Goal: Transaction & Acquisition: Purchase product/service

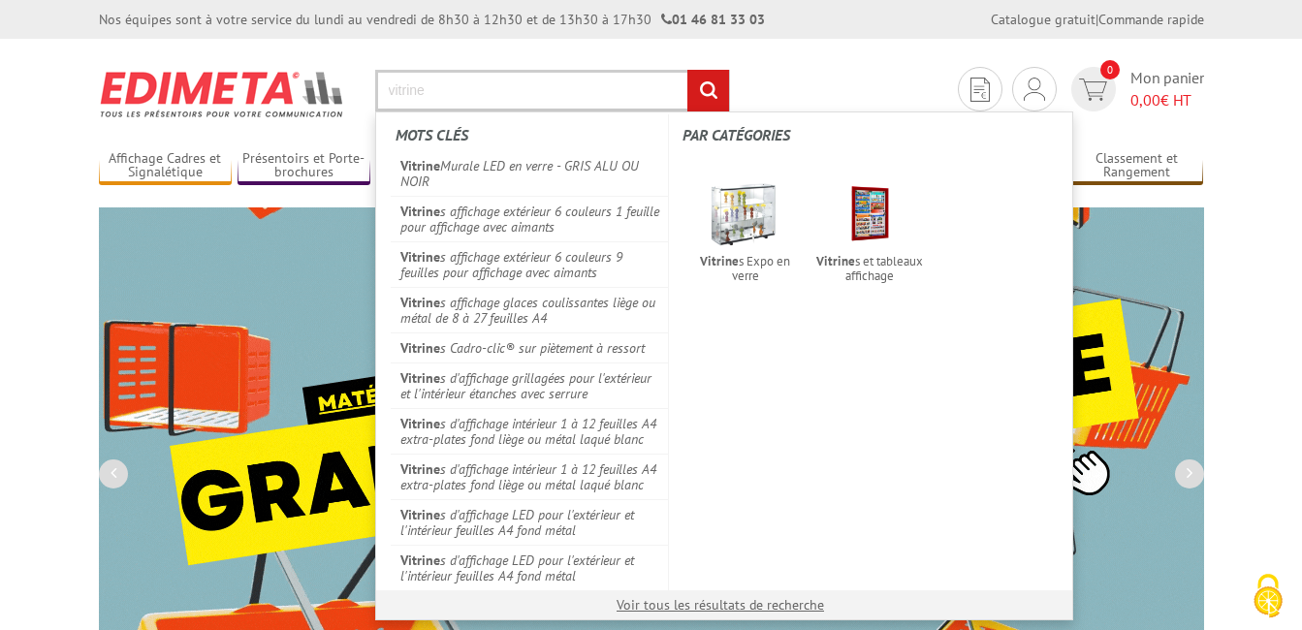
type input "vitrine"
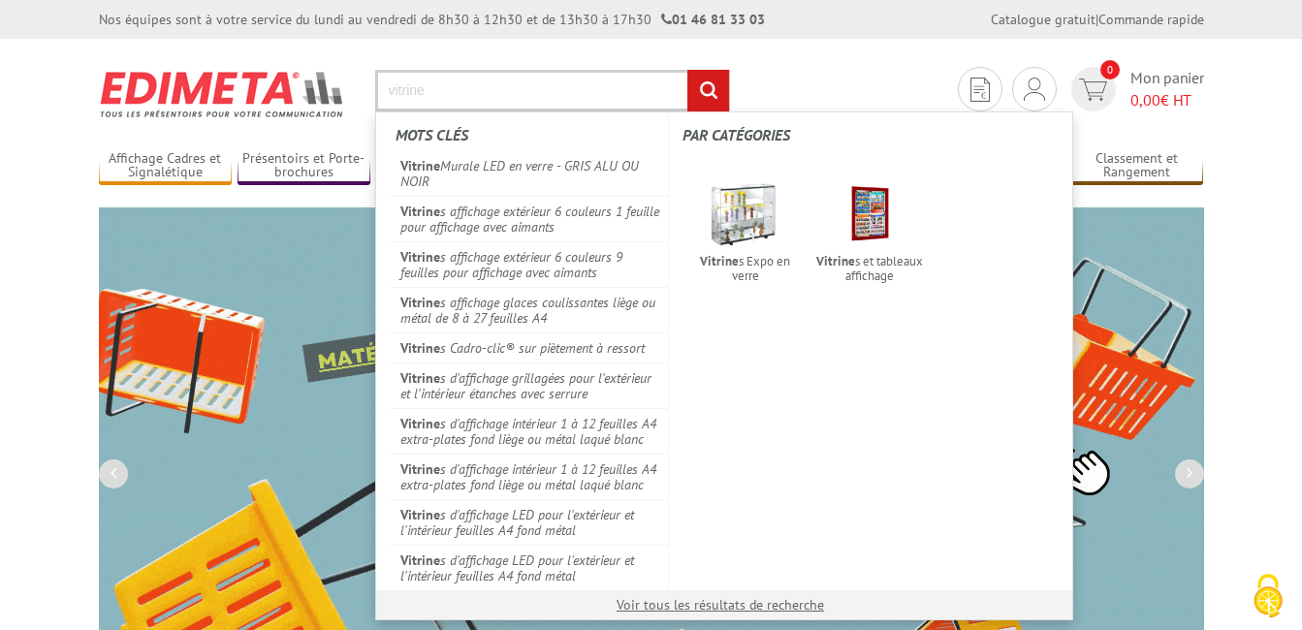
click at [687, 70] on input "rechercher" at bounding box center [708, 91] width 42 height 42
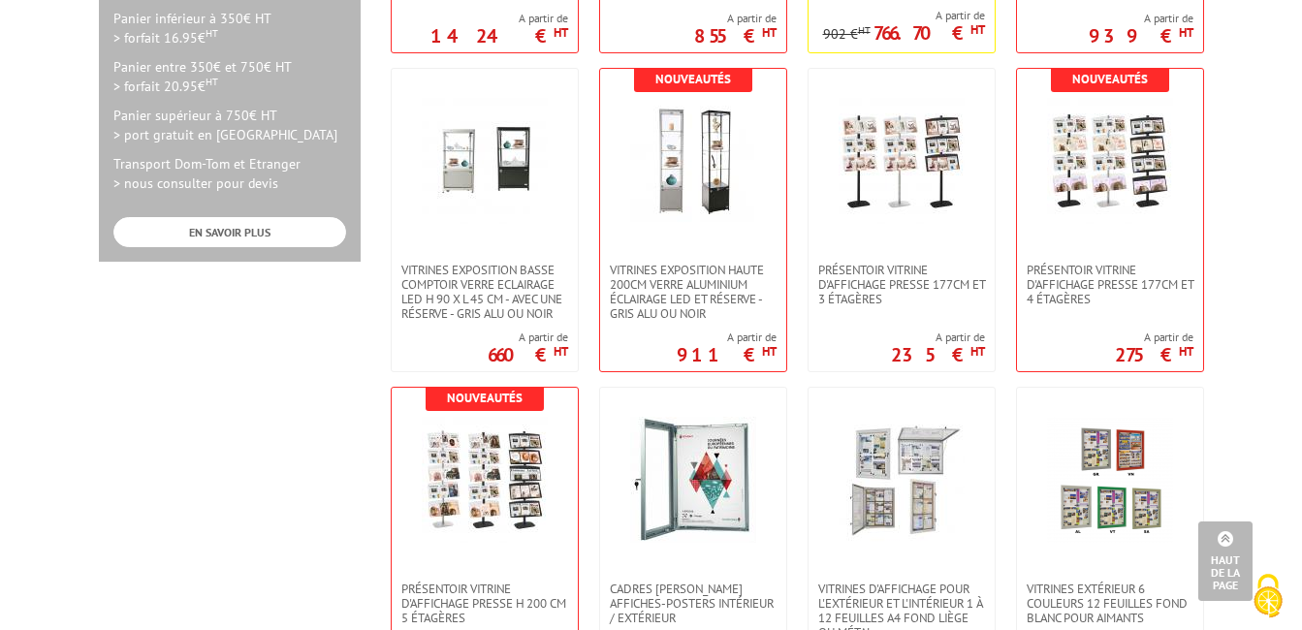
scroll to position [970, 0]
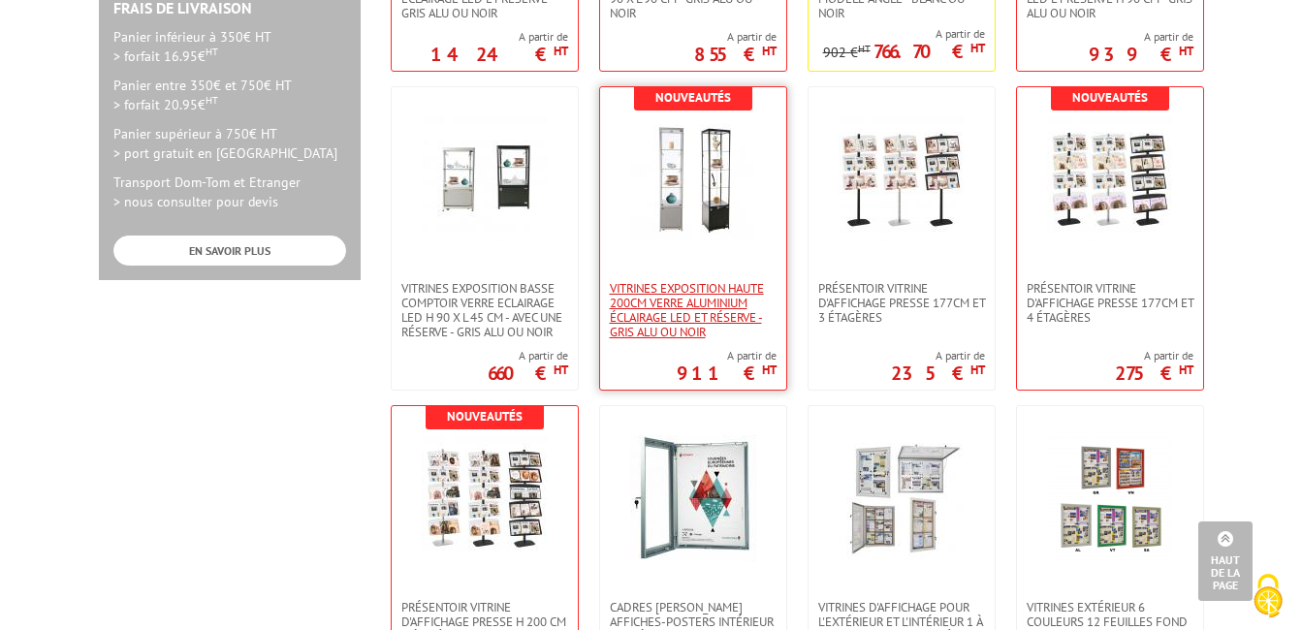
click at [705, 305] on span "VITRINES EXPOSITION HAUTE 200cm VERRE ALUMINIUM ÉCLAIRAGE LED ET RÉSERVE - GRIS…" at bounding box center [693, 310] width 167 height 58
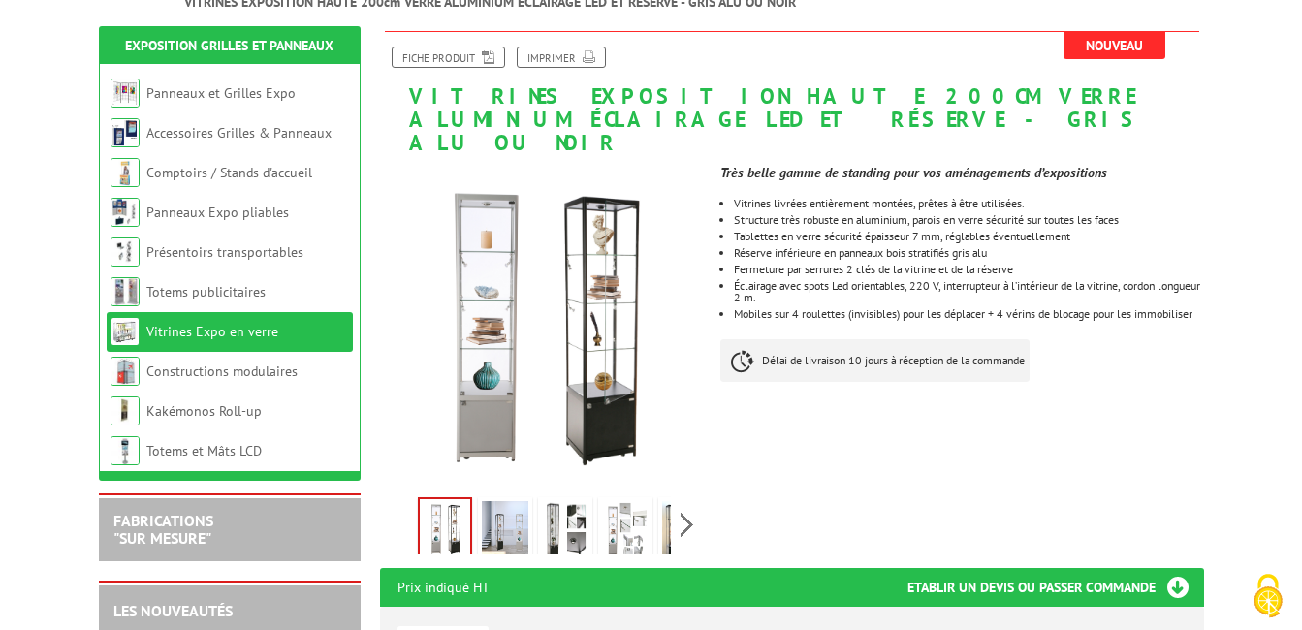
scroll to position [194, 0]
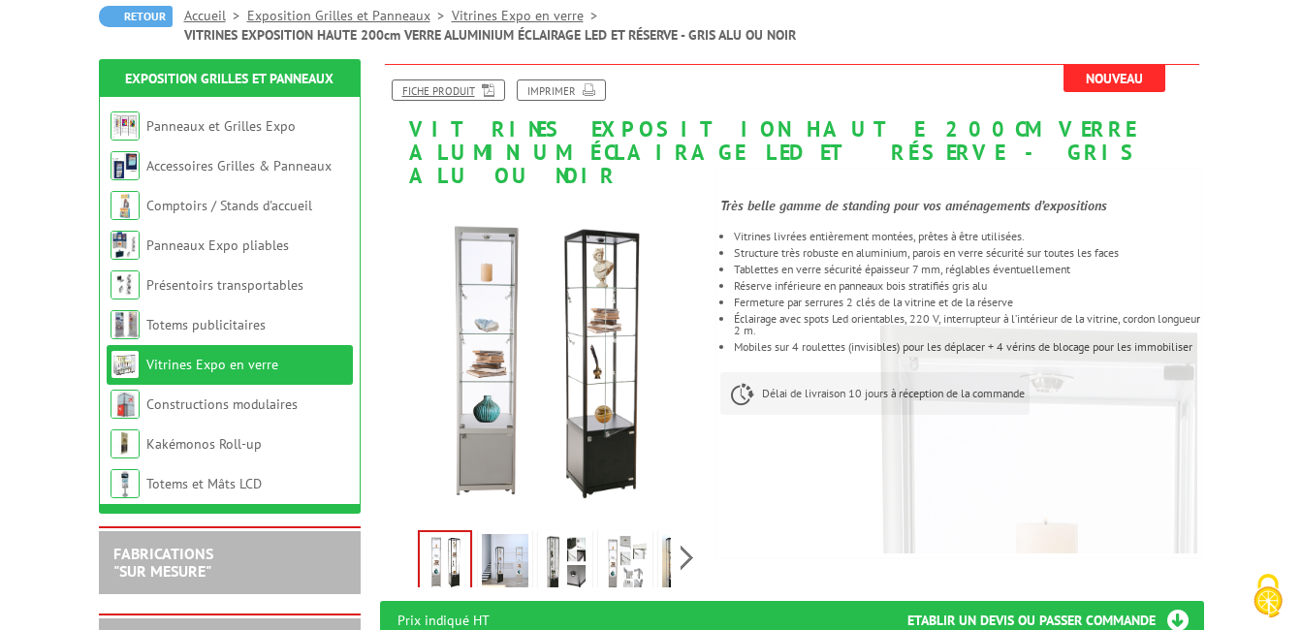
click at [445, 92] on link "Fiche produit" at bounding box center [448, 90] width 113 height 21
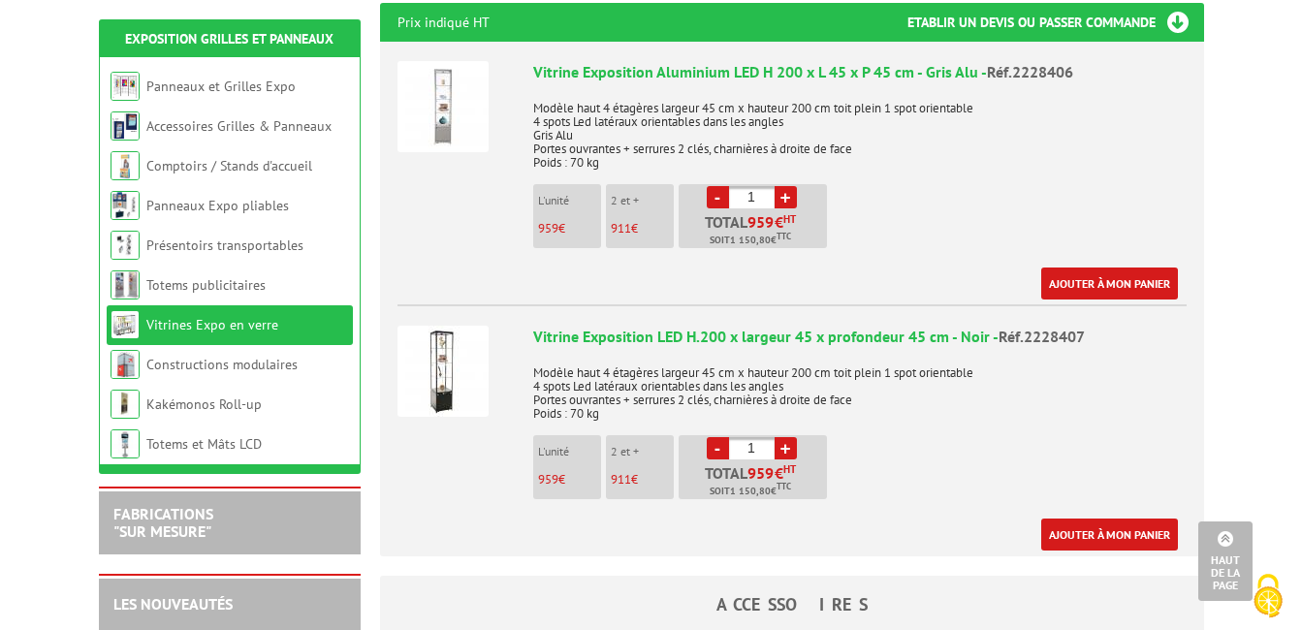
scroll to position [873, 0]
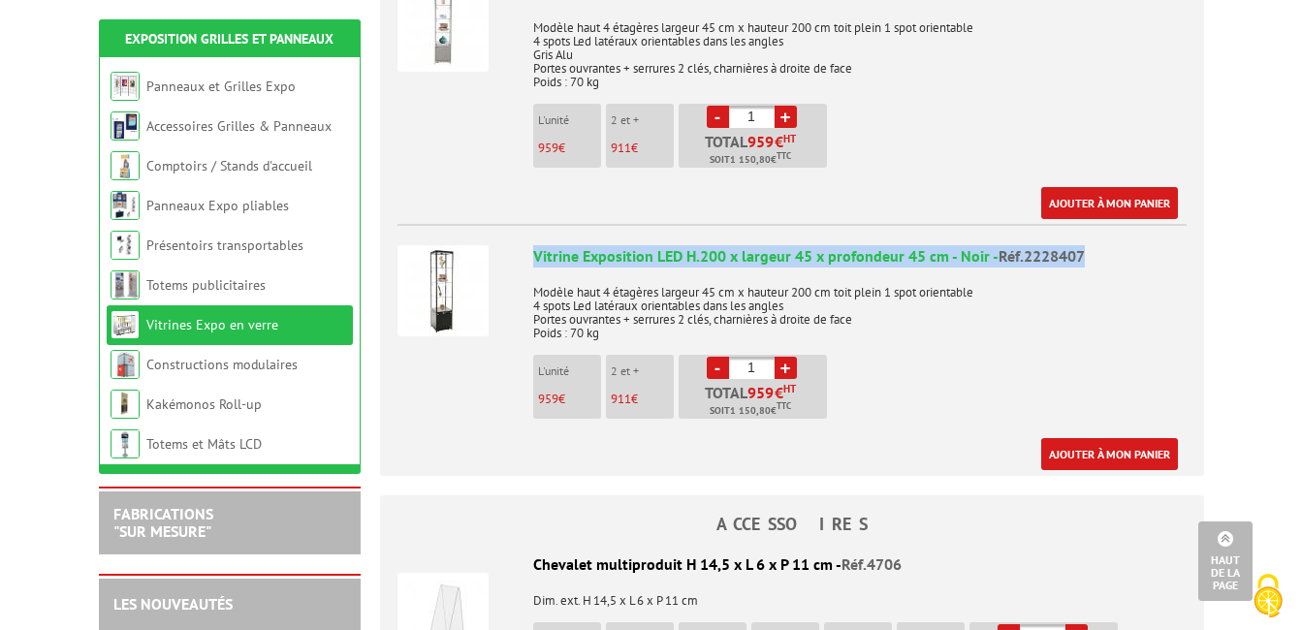
drag, startPoint x: 1085, startPoint y: 232, endPoint x: 536, endPoint y: 237, distance: 548.8
click at [536, 245] on div "Vitrine Exposition LED H.200 x largeur 45 x profondeur 45 cm - Noir - Réf.22284…" at bounding box center [859, 256] width 653 height 22
copy div "Vitrine Exposition LED H.200 x largeur 45 x profondeur 45 cm - Noir - Réf.22284…"
